Goal: Task Accomplishment & Management: Use online tool/utility

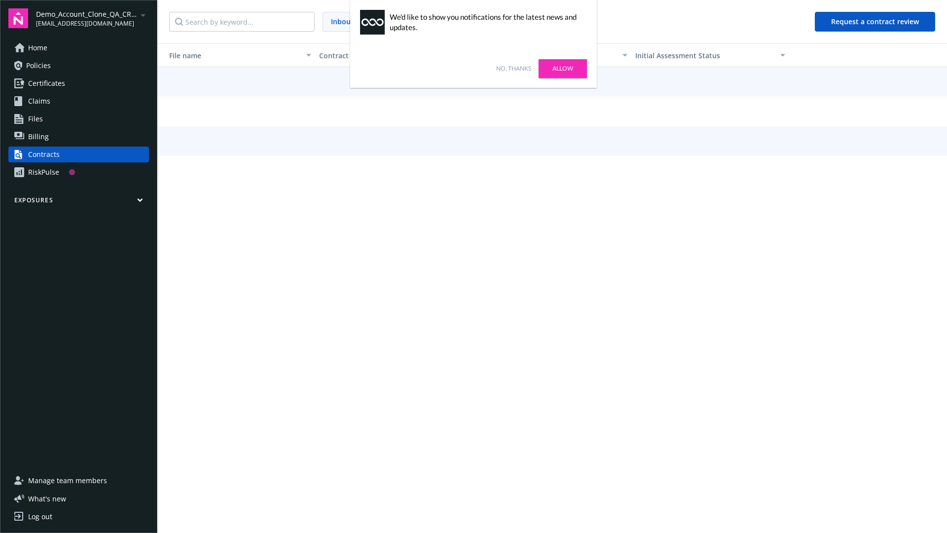
click at [513, 69] on link "No, thanks" at bounding box center [513, 68] width 35 height 9
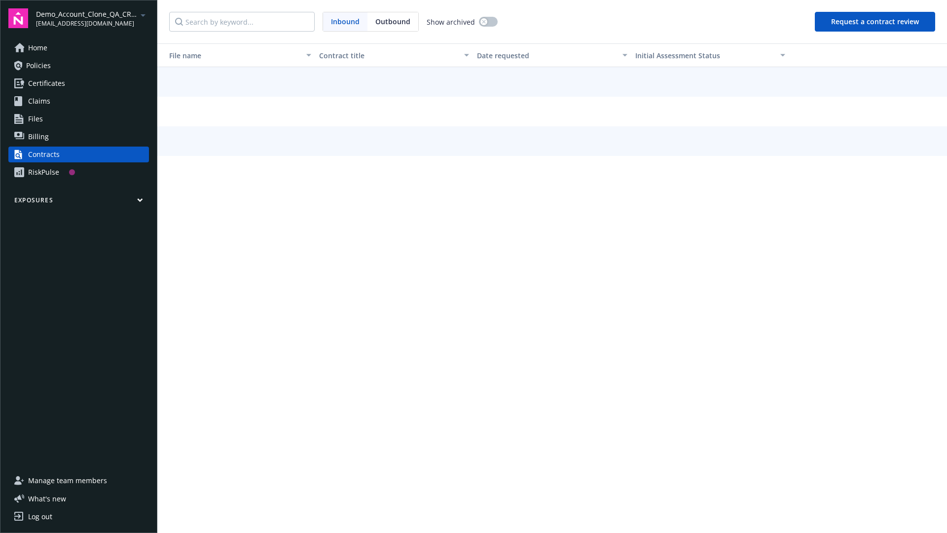
click at [875, 22] on button "Request a contract review" at bounding box center [875, 22] width 120 height 20
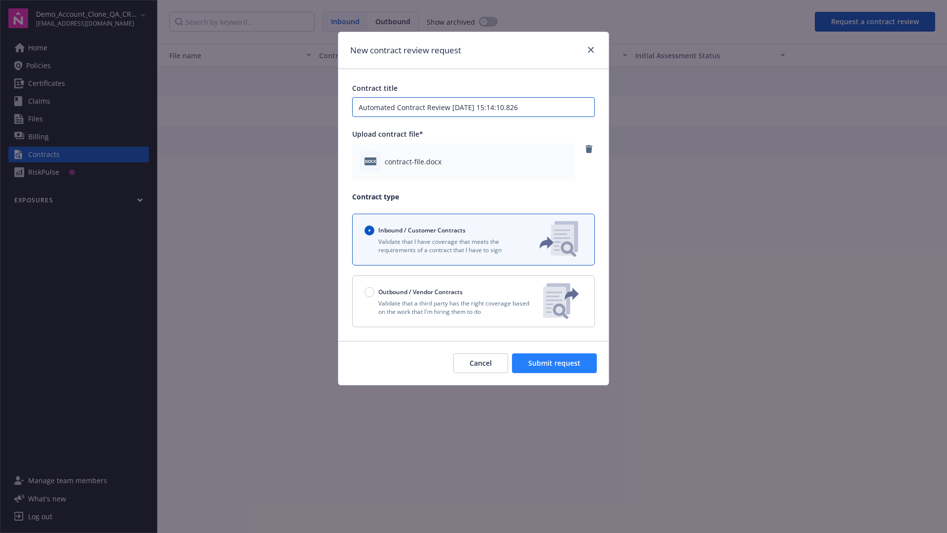
type input "Automated Contract Review 08-27-2025 15:14:10.826"
click at [555, 363] on span "Submit request" at bounding box center [554, 362] width 52 height 9
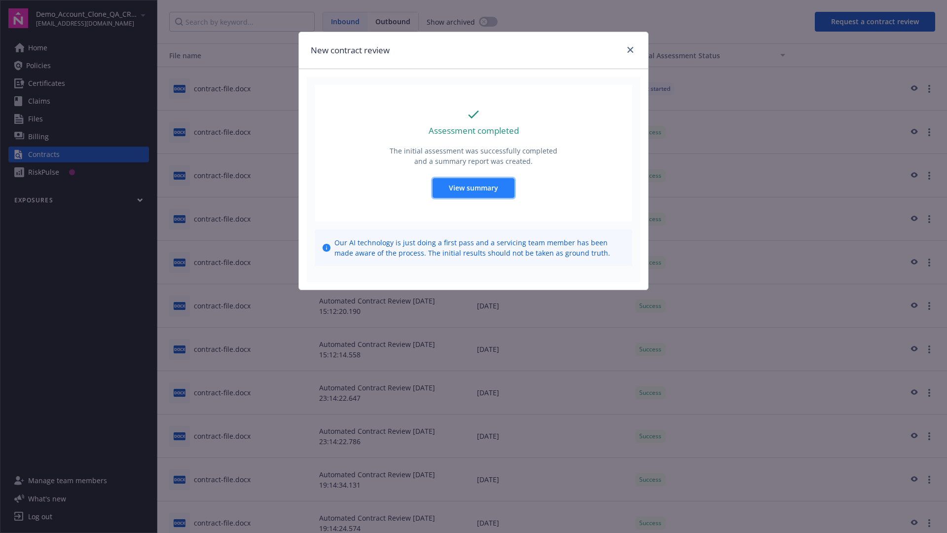
click at [473, 187] on span "View summary" at bounding box center [473, 187] width 49 height 9
